Goal: Task Accomplishment & Management: Manage account settings

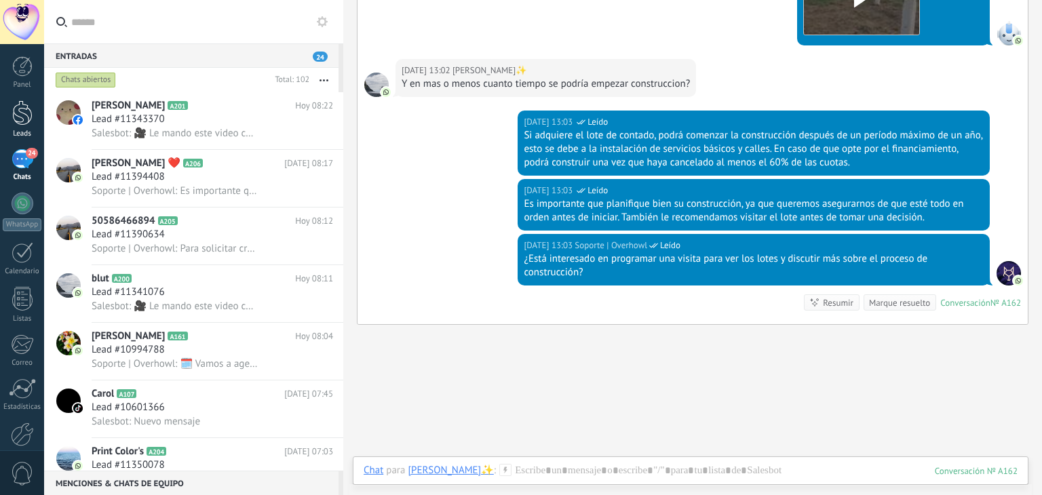
click at [19, 120] on div at bounding box center [22, 112] width 20 height 25
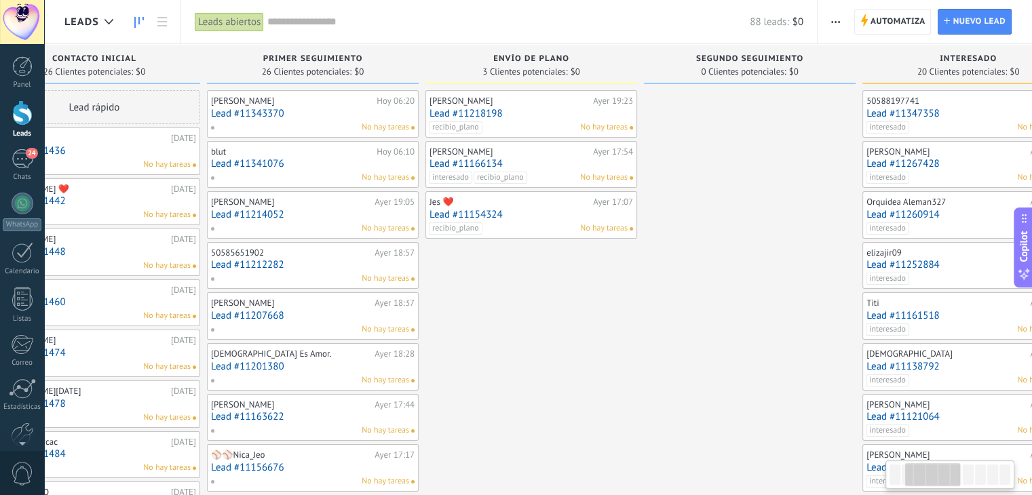
drag, startPoint x: 943, startPoint y: 332, endPoint x: 642, endPoint y: 369, distance: 302.9
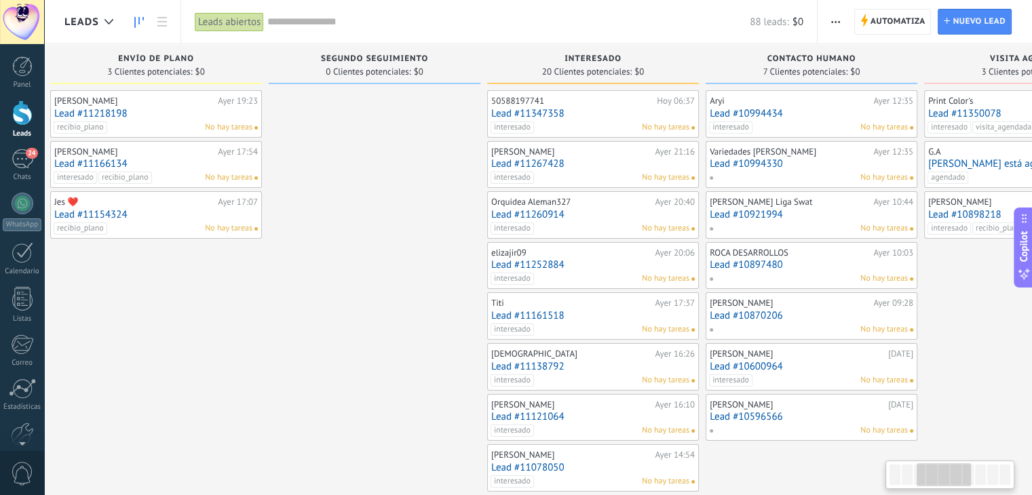
scroll to position [0, 742]
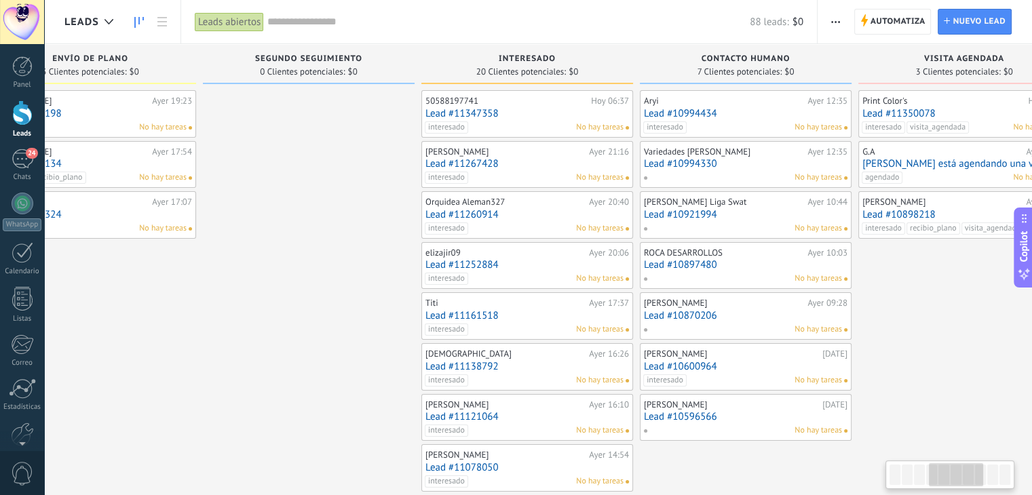
drag, startPoint x: 727, startPoint y: 332, endPoint x: 288, endPoint y: 358, distance: 440.4
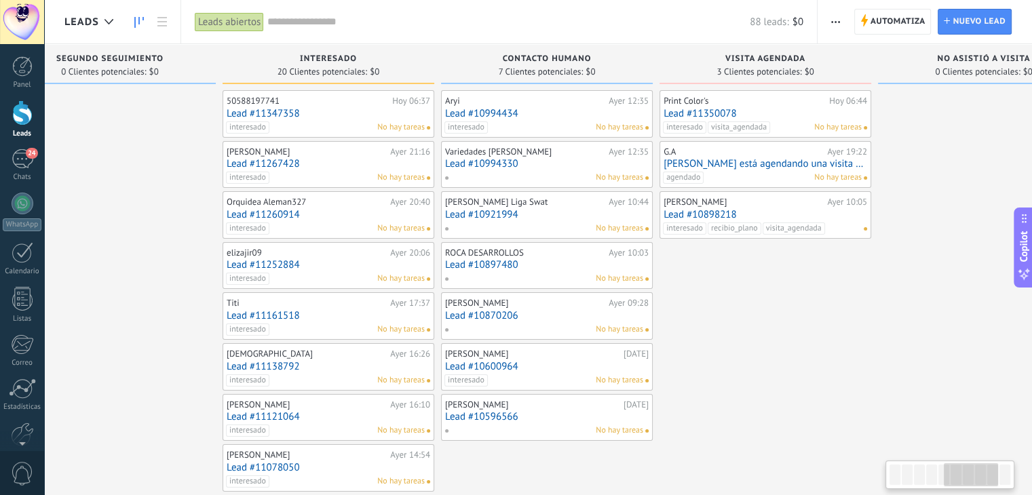
scroll to position [0, 1002]
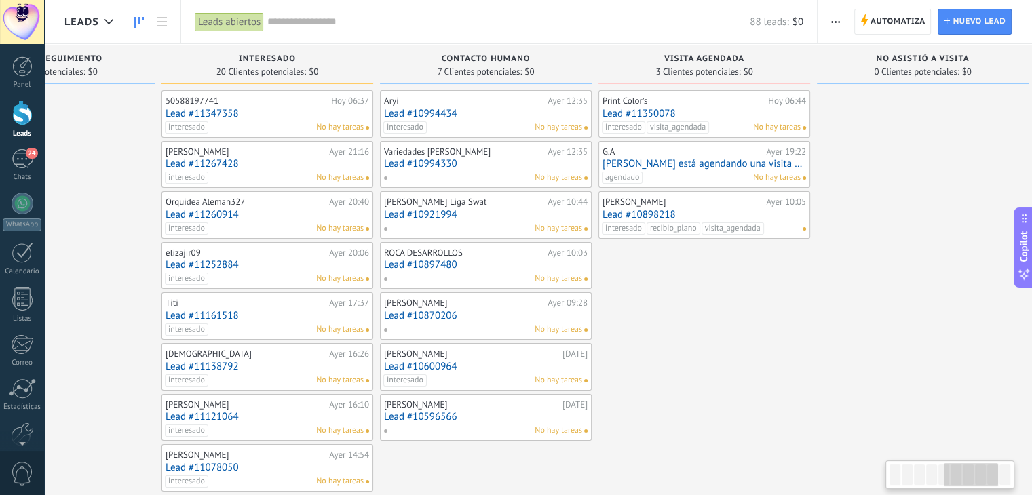
drag, startPoint x: 920, startPoint y: 294, endPoint x: 664, endPoint y: 306, distance: 256.7
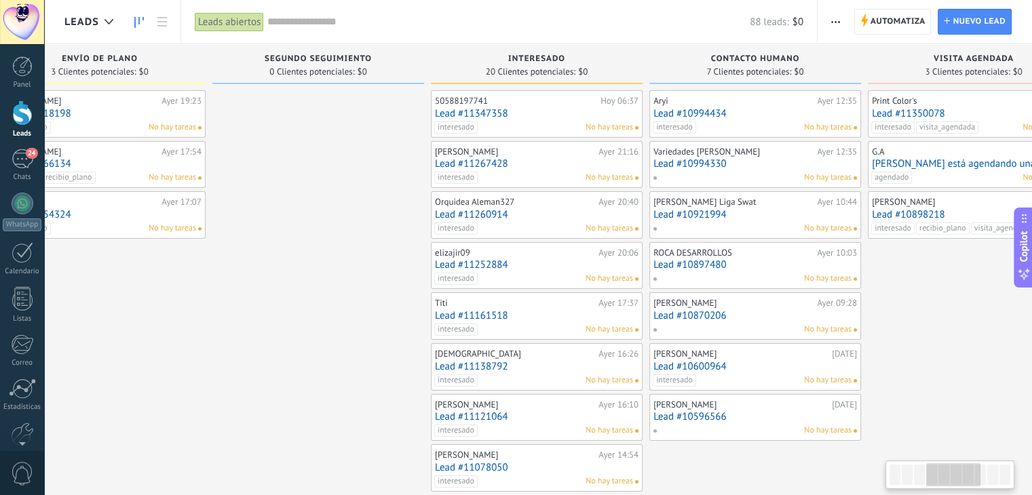
scroll to position [0, 680]
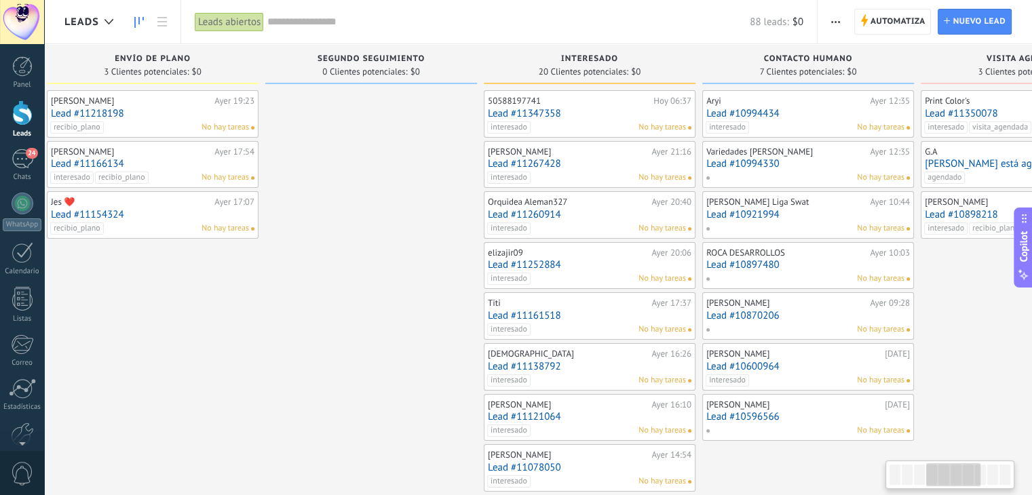
drag, startPoint x: 664, startPoint y: 305, endPoint x: 1041, endPoint y: 287, distance: 377.7
click at [1032, 287] on html ".abecls-1,.abecls-2{fill-rule:evenodd}.abecls-2{fill:#fff} .abhcls-1{fill:none}…" at bounding box center [516, 247] width 1032 height 495
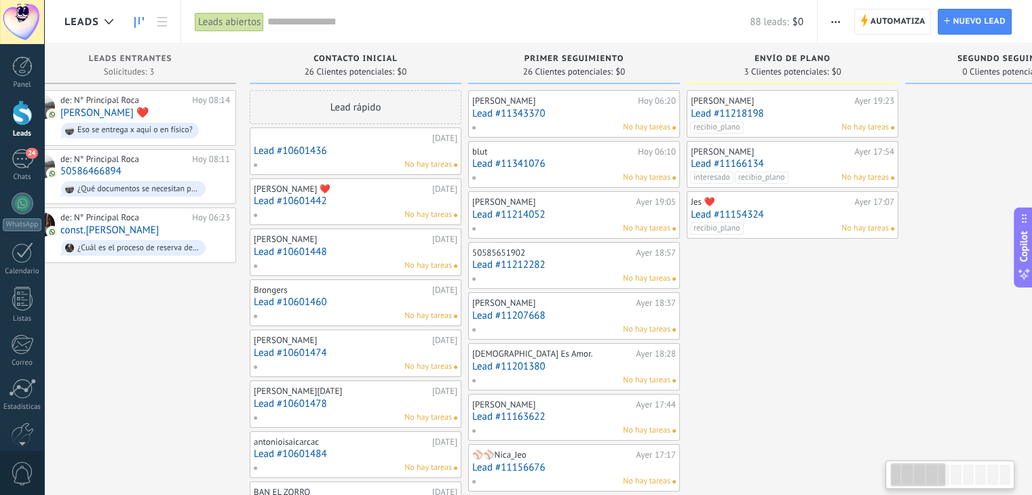
scroll to position [0, 47]
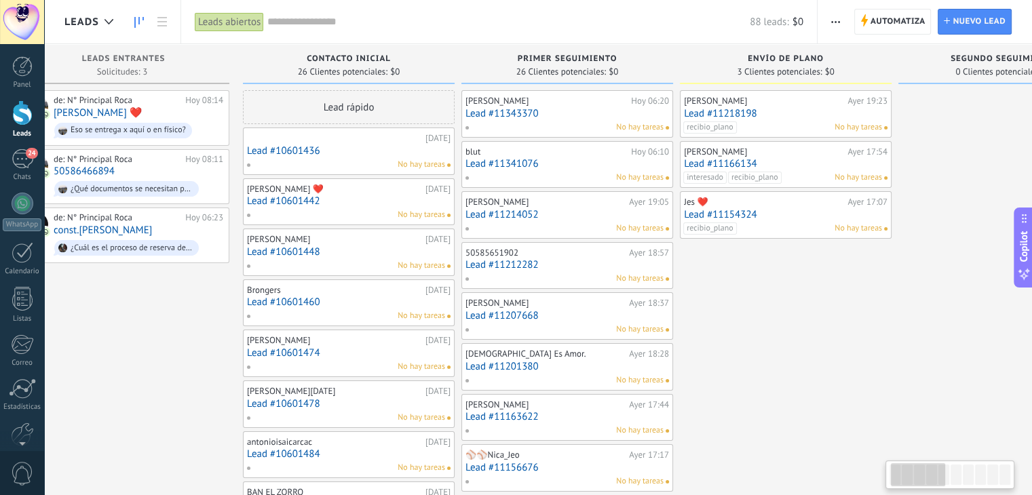
drag, startPoint x: 275, startPoint y: 364, endPoint x: 974, endPoint y: 329, distance: 699.7
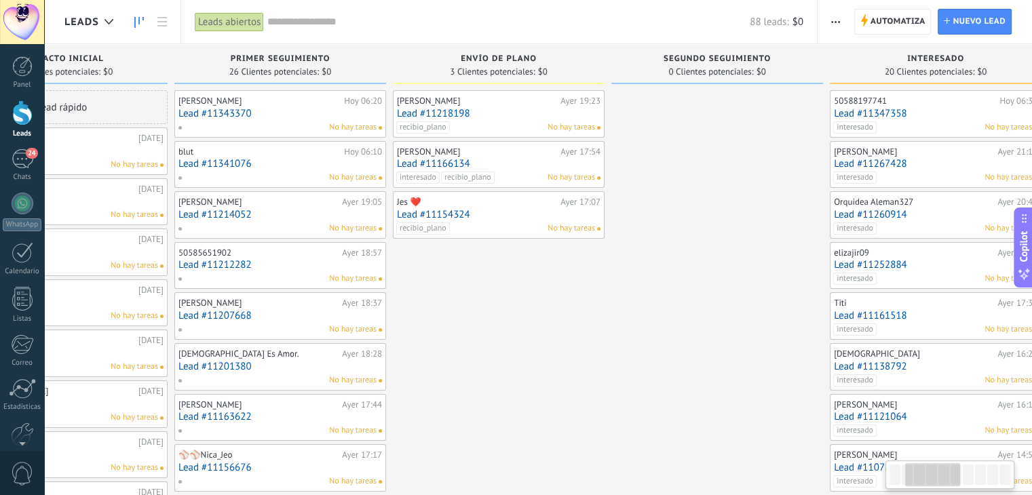
scroll to position [0, 405]
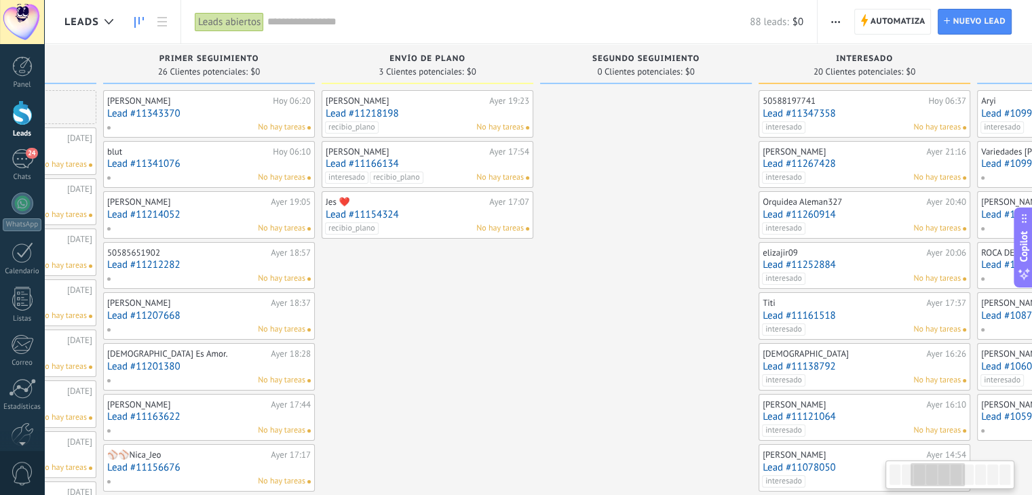
drag, startPoint x: 877, startPoint y: 344, endPoint x: 521, endPoint y: 362, distance: 355.9
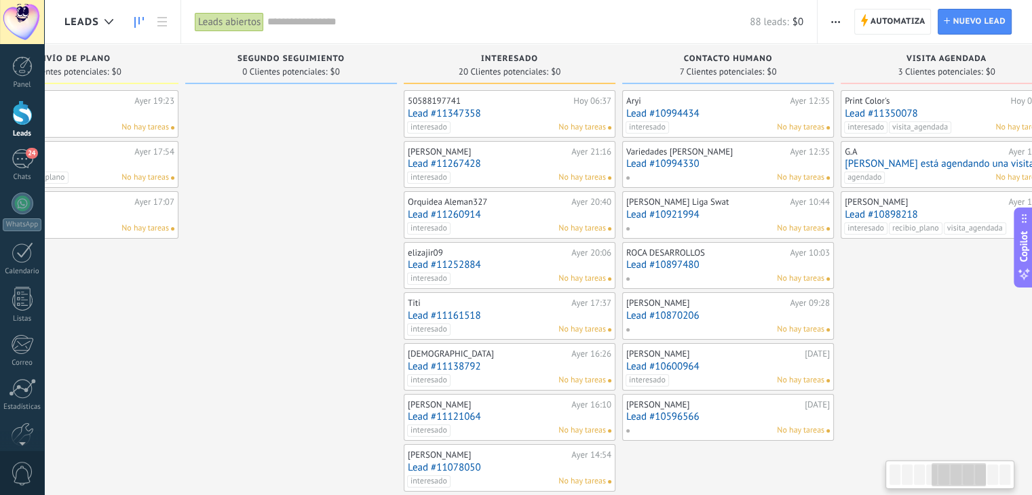
scroll to position [0, 773]
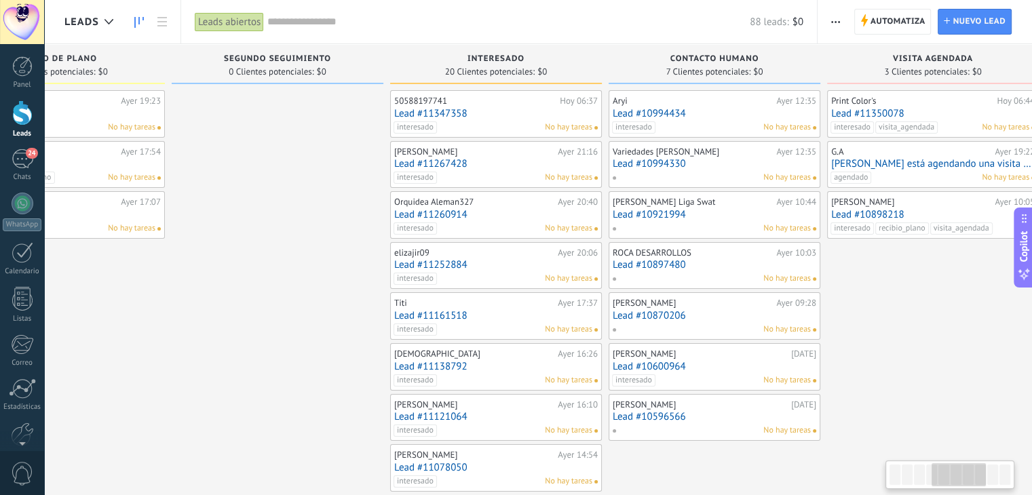
drag, startPoint x: 681, startPoint y: 360, endPoint x: 315, endPoint y: 364, distance: 366.4
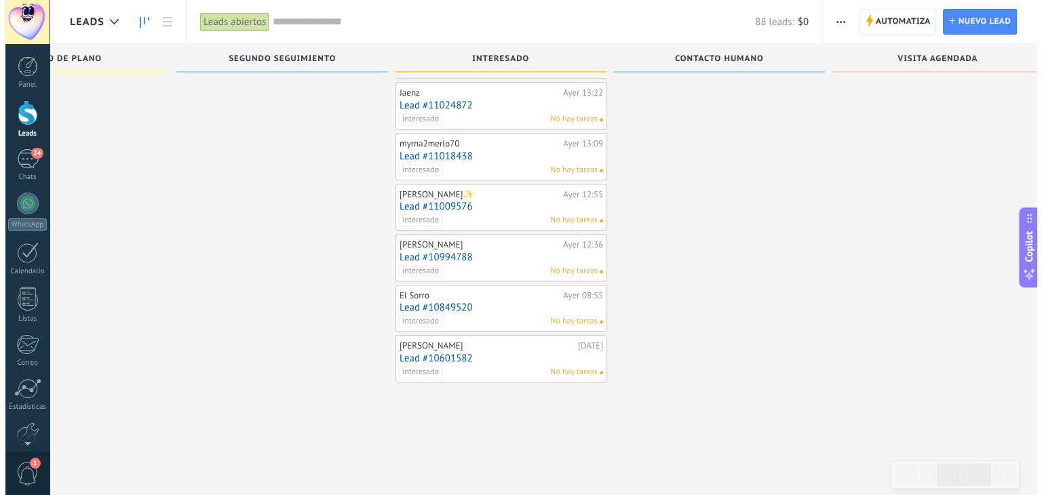
scroll to position [719, 0]
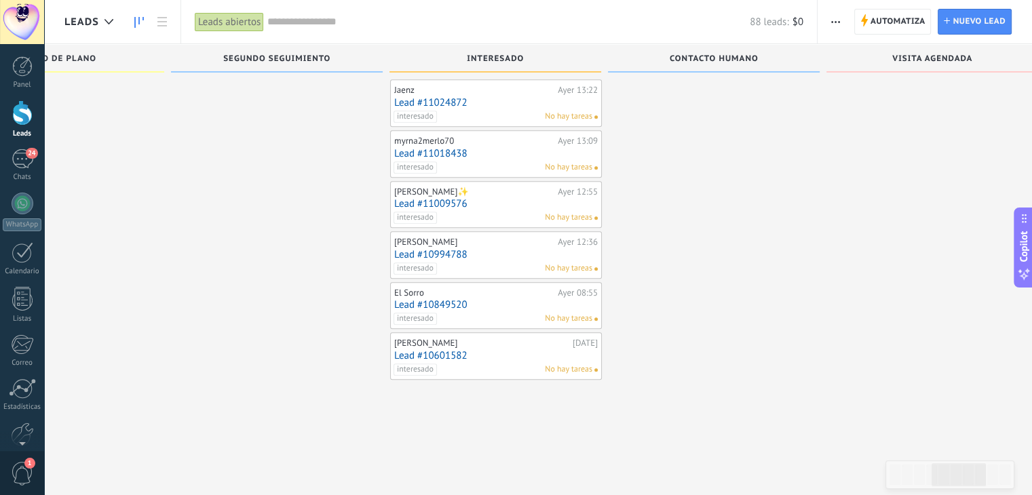
click at [497, 249] on link "Lead #10994788" at bounding box center [496, 255] width 204 height 12
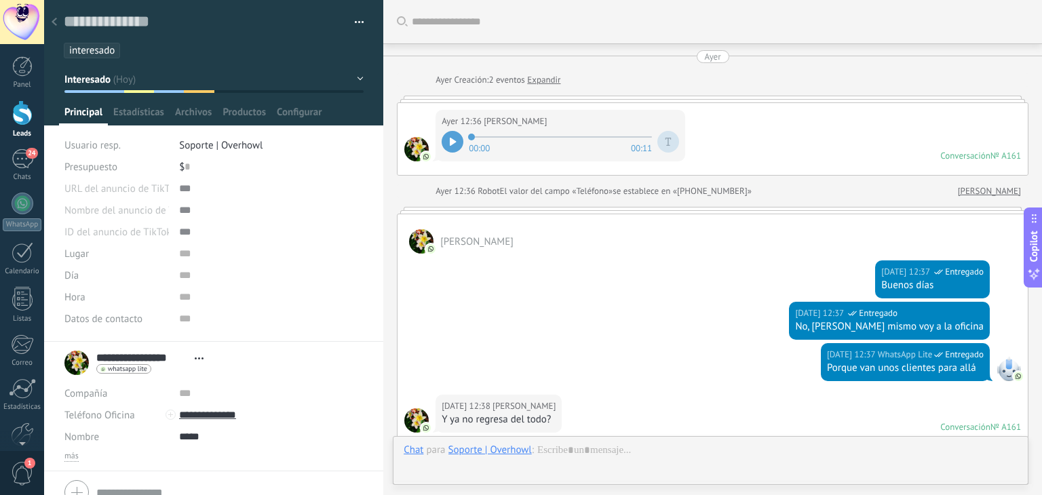
scroll to position [2356, 0]
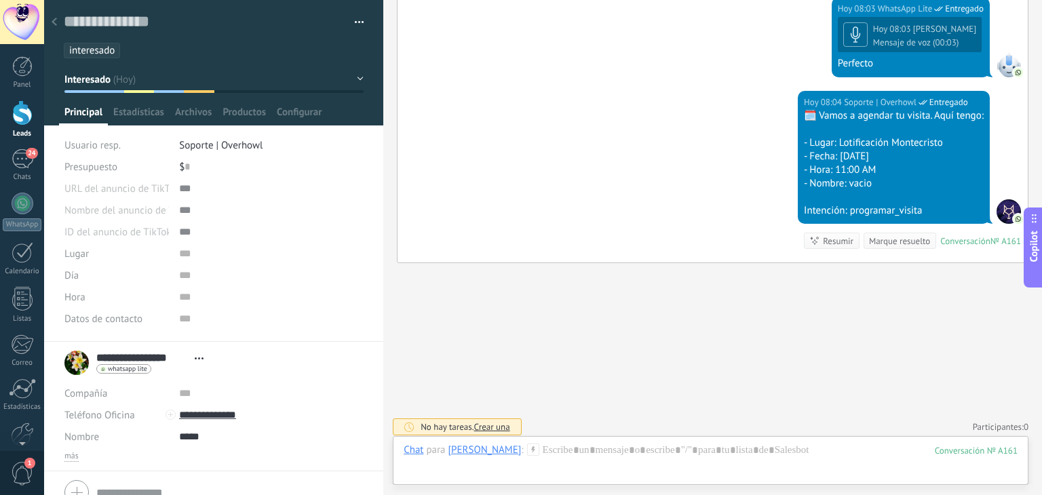
click at [162, 50] on ul "interesado" at bounding box center [211, 50] width 298 height 18
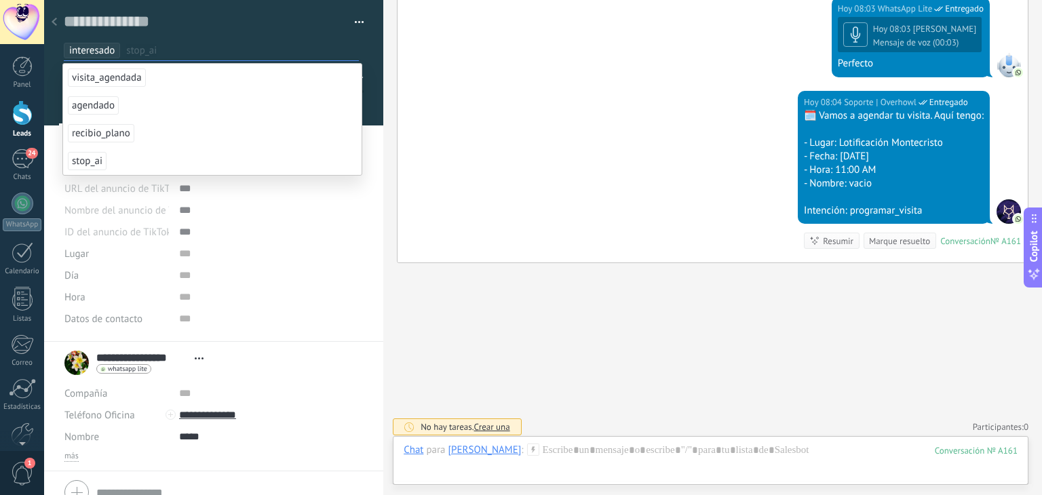
click at [82, 161] on span "stop_ai" at bounding box center [87, 161] width 39 height 18
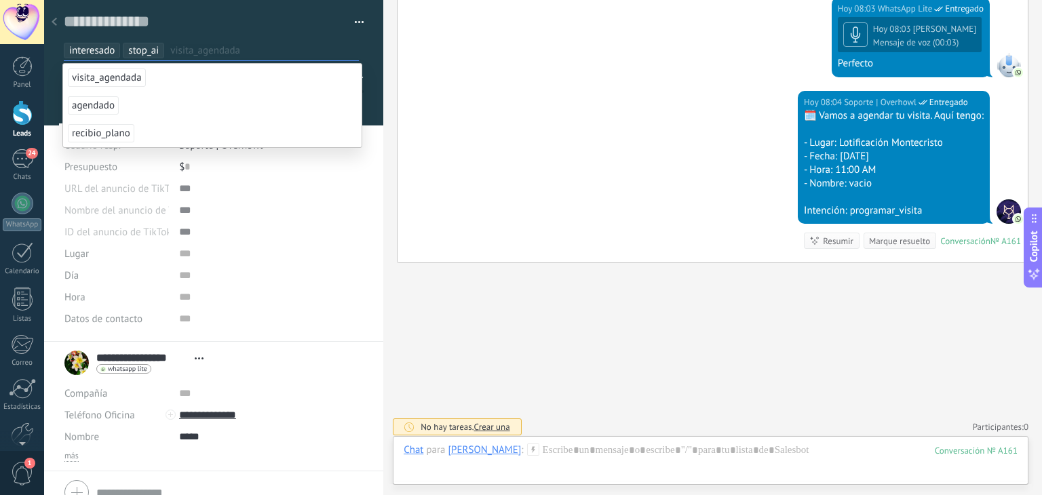
click at [57, 22] on div at bounding box center [54, 22] width 19 height 26
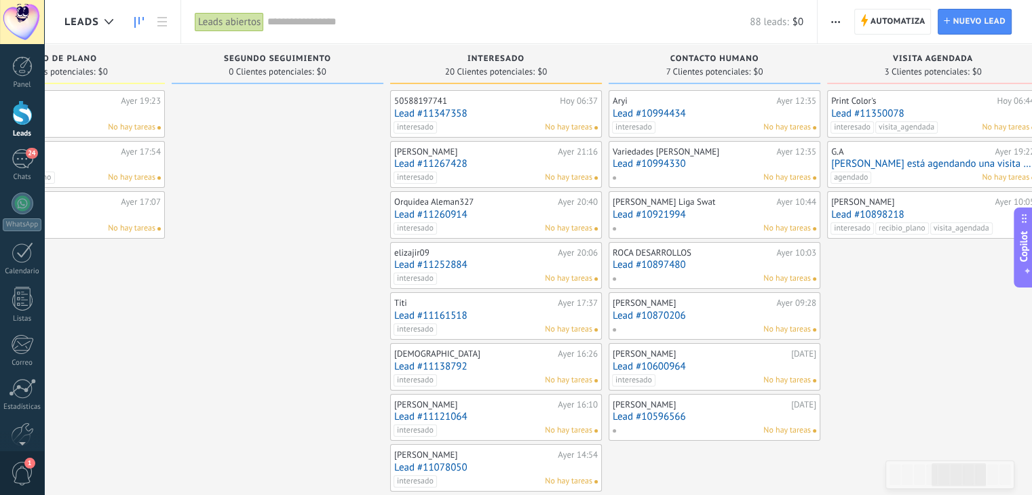
click at [689, 364] on link "Lead #10600964" at bounding box center [715, 367] width 204 height 12
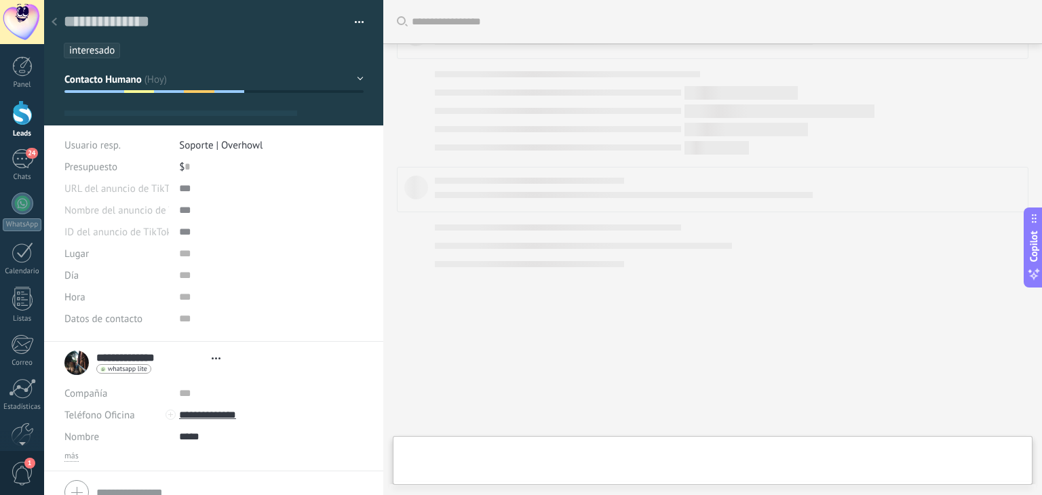
click at [143, 51] on ul "interesado" at bounding box center [211, 50] width 298 height 18
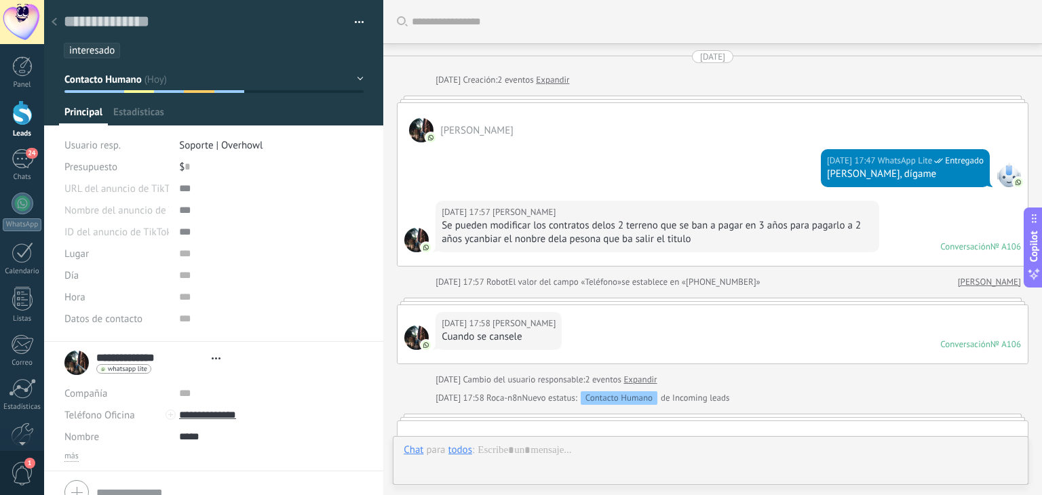
type textarea "**********"
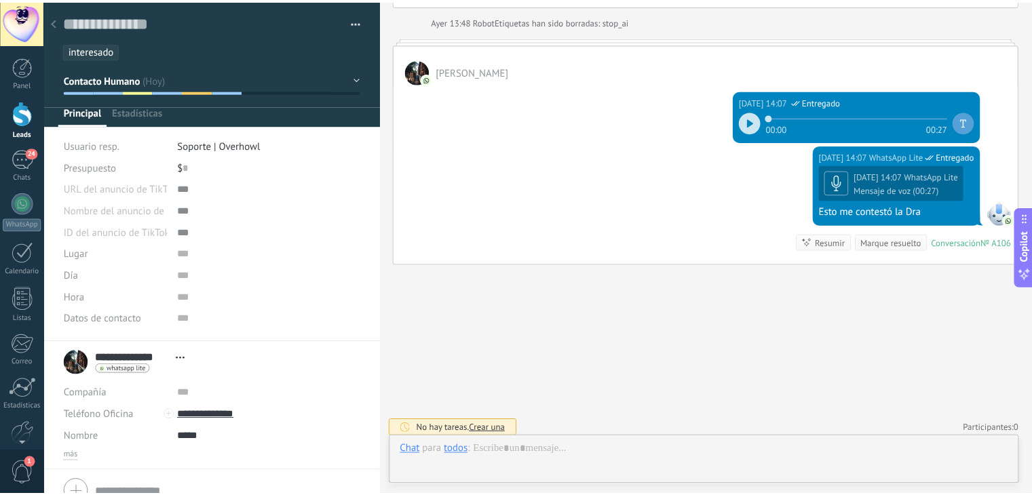
scroll to position [20, 0]
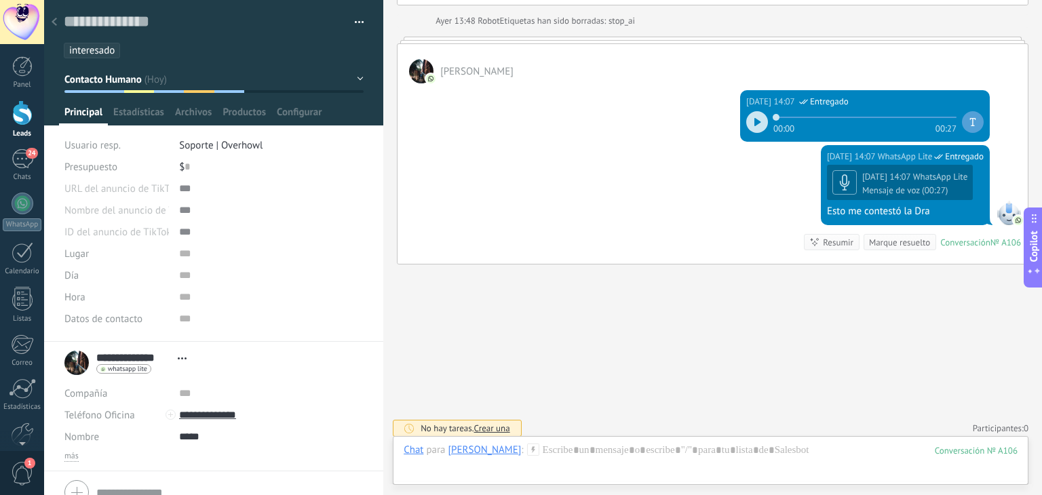
click at [143, 51] on ul "interesado" at bounding box center [211, 50] width 298 height 18
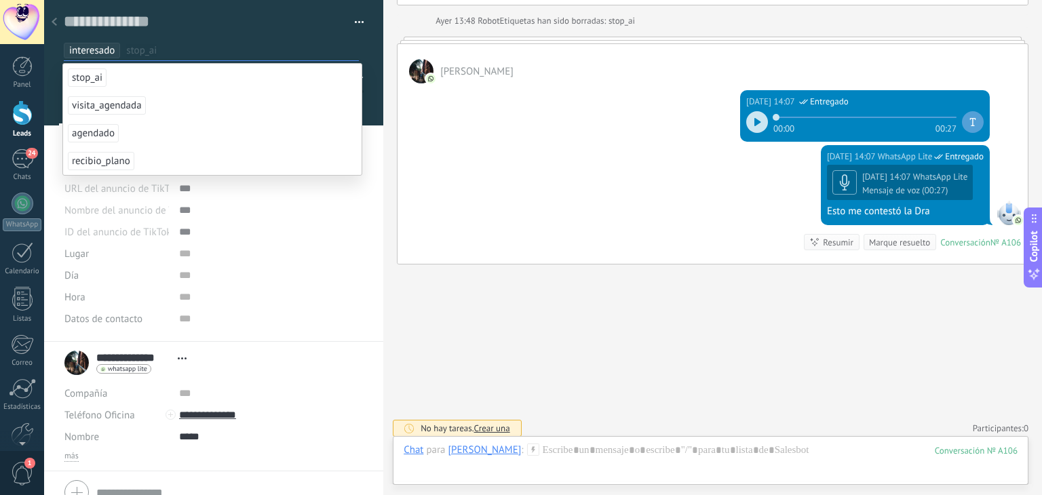
click at [81, 81] on span "stop_ai" at bounding box center [87, 78] width 39 height 18
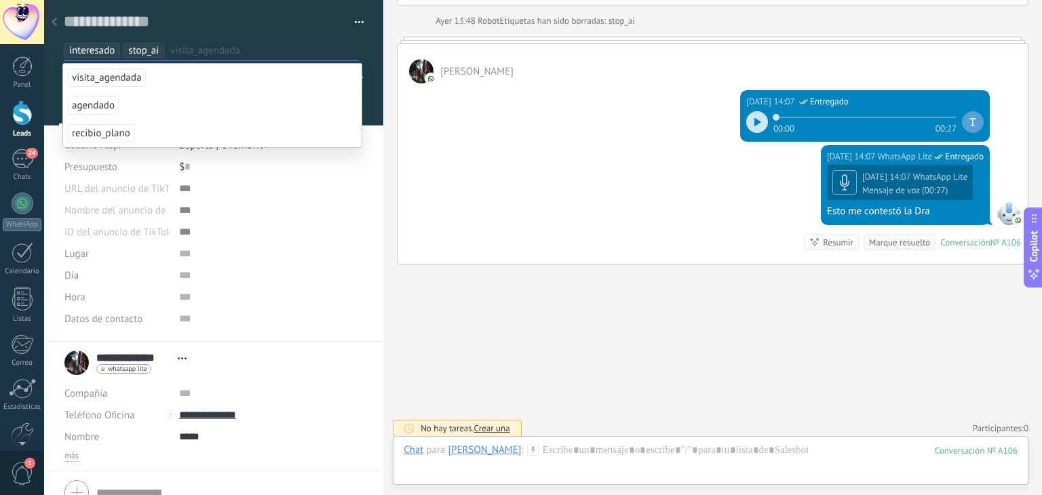
click at [60, 27] on div at bounding box center [54, 22] width 19 height 26
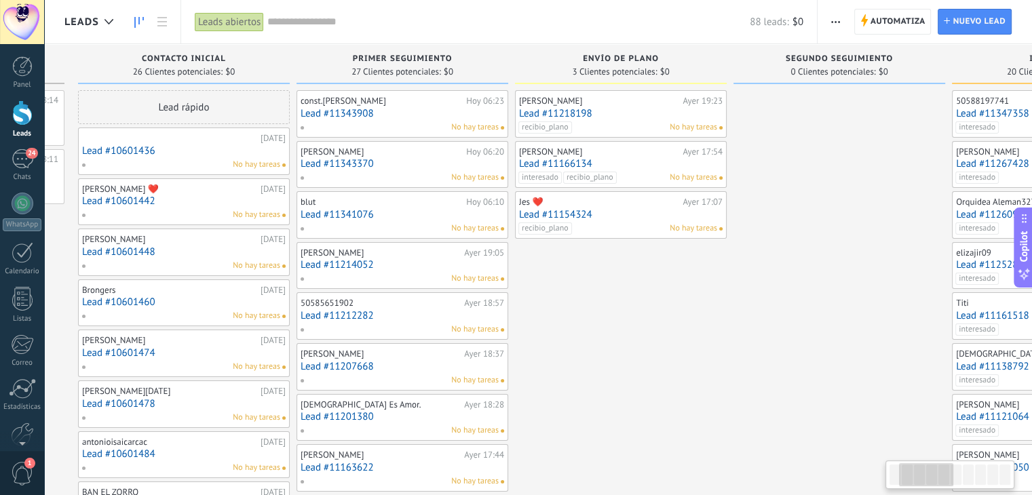
drag, startPoint x: 856, startPoint y: 302, endPoint x: 646, endPoint y: 329, distance: 212.1
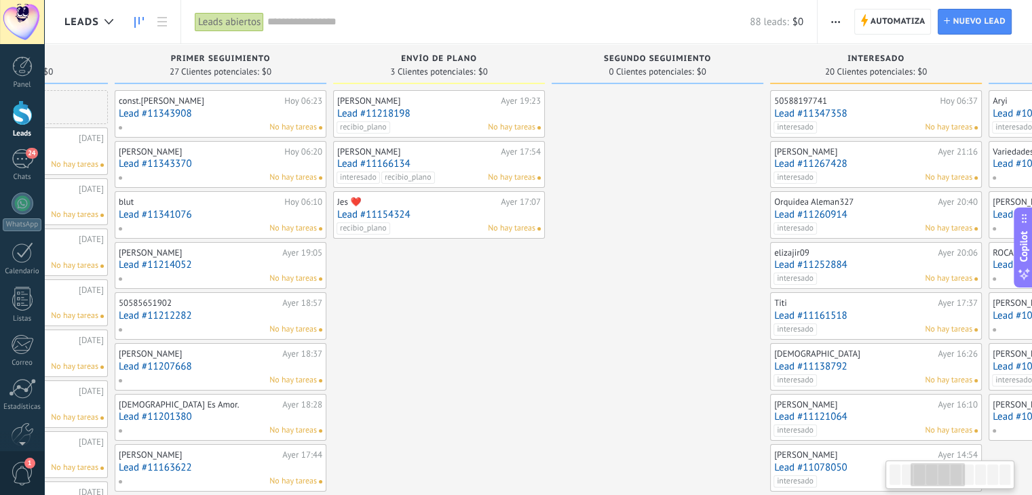
drag, startPoint x: 759, startPoint y: 323, endPoint x: 577, endPoint y: 364, distance: 186.5
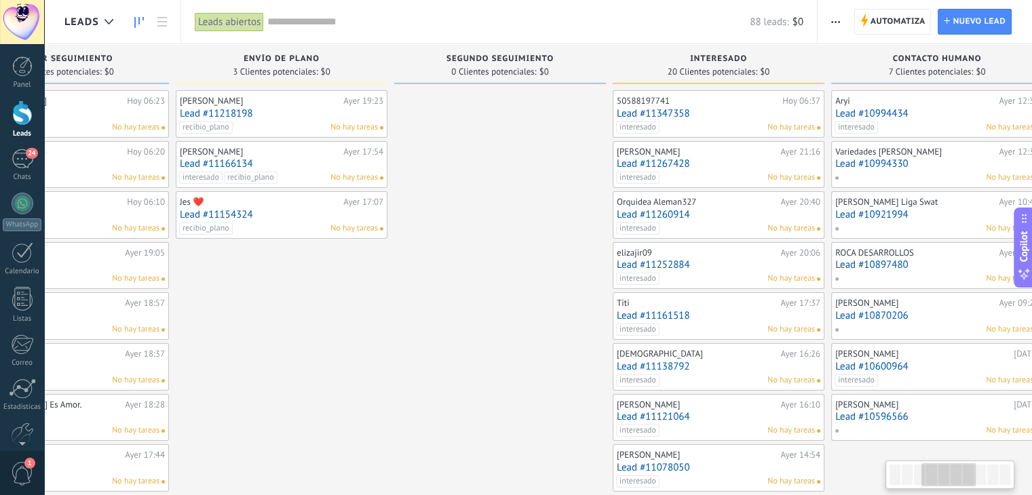
scroll to position [0, 604]
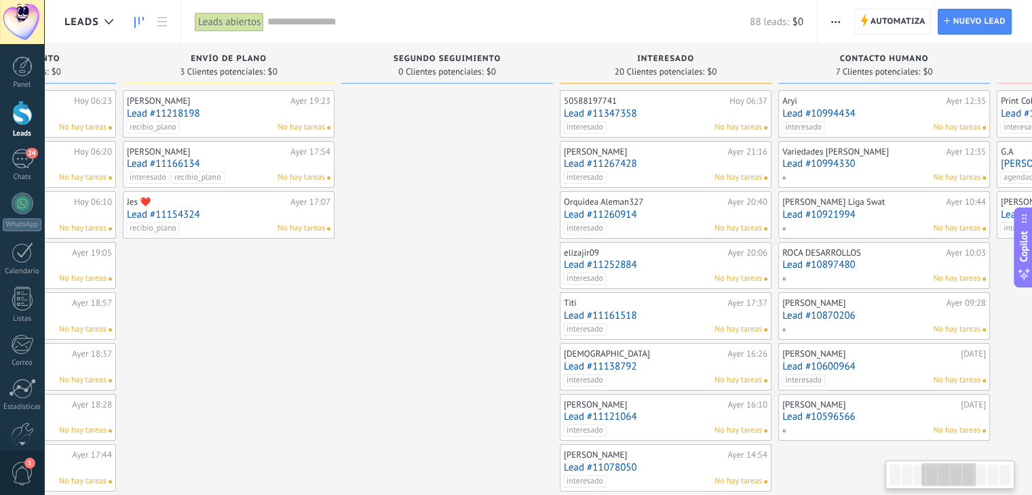
drag, startPoint x: 593, startPoint y: 375, endPoint x: 399, endPoint y: 400, distance: 195.6
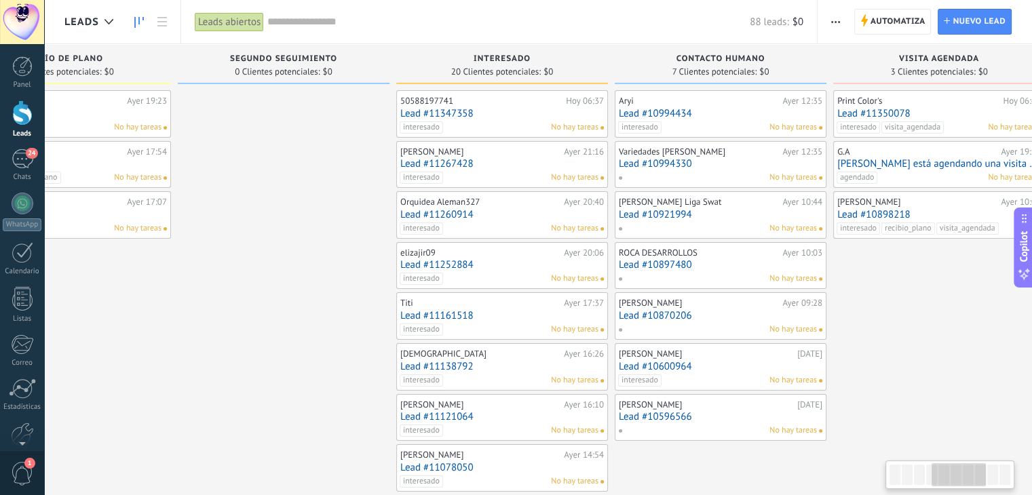
scroll to position [0, 788]
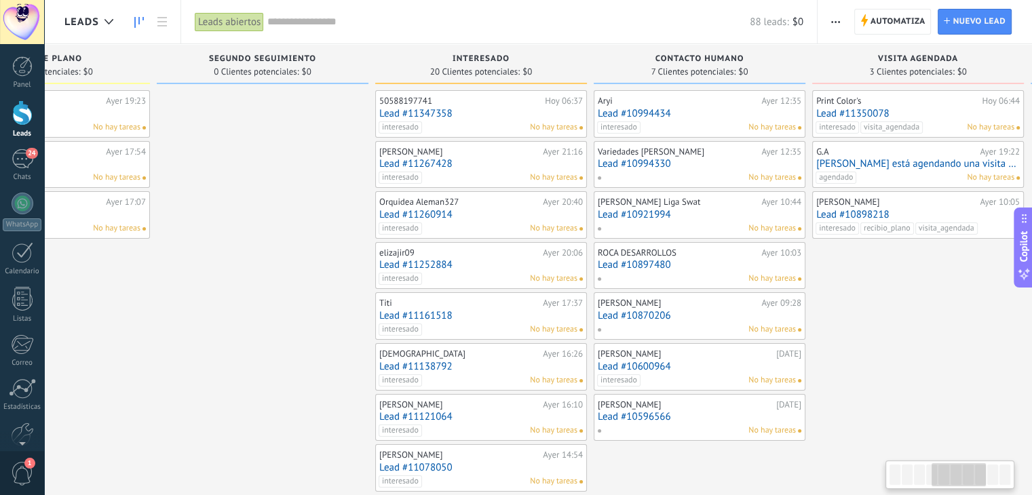
drag, startPoint x: 428, startPoint y: 397, endPoint x: 244, endPoint y: 394, distance: 183.9
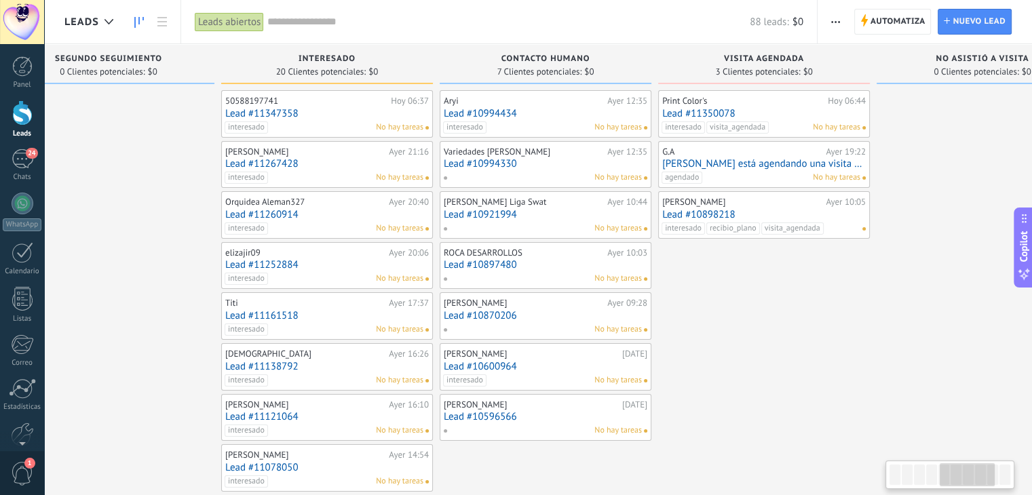
scroll to position [0, 945]
drag, startPoint x: 904, startPoint y: 364, endPoint x: 748, endPoint y: 381, distance: 156.2
click at [223, 22] on div "Leads abiertos" at bounding box center [229, 22] width 69 height 20
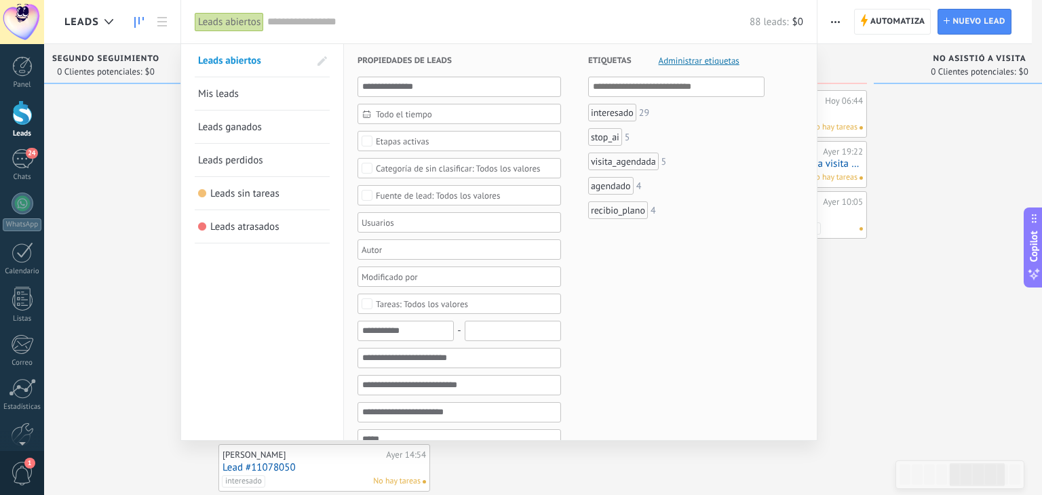
click at [919, 357] on div at bounding box center [521, 247] width 1042 height 495
